Goal: Task Accomplishment & Management: Use online tool/utility

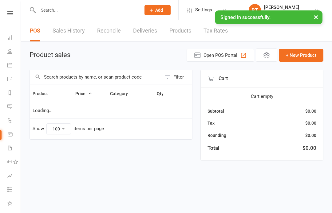
select select "100"
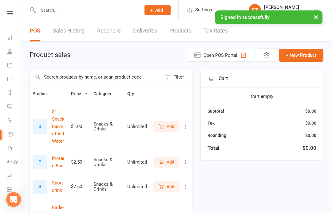
click at [60, 35] on link "Sales History" at bounding box center [69, 30] width 32 height 21
select select "100"
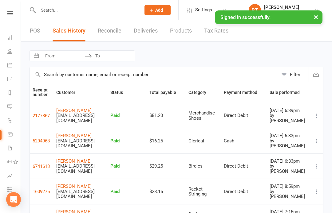
click at [117, 75] on input "text" at bounding box center [154, 74] width 249 height 15
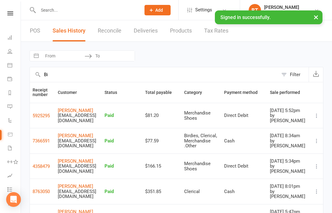
type input "B"
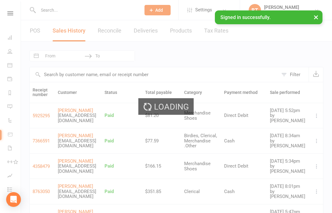
click at [295, 72] on div "Loading" at bounding box center [166, 106] width 332 height 213
click at [293, 73] on div "Loading" at bounding box center [166, 106] width 332 height 213
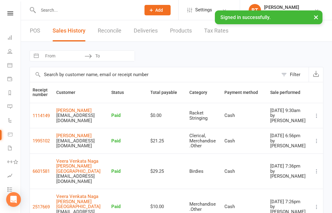
click at [294, 77] on div "Filter" at bounding box center [295, 74] width 10 height 7
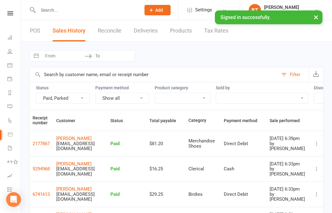
click at [298, 75] on div "Filter" at bounding box center [295, 74] width 10 height 7
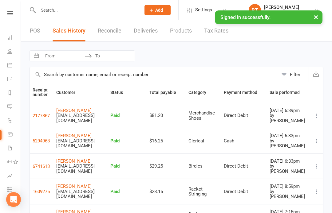
click at [299, 77] on div "Filter" at bounding box center [295, 74] width 10 height 7
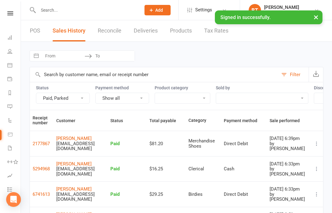
click at [198, 99] on select "Bag Birdies Clerical Merchandise .Other Merchandise Rackets Merchandise Shoes R…" at bounding box center [182, 98] width 55 height 10
select select "3966"
